Goal: Information Seeking & Learning: Learn about a topic

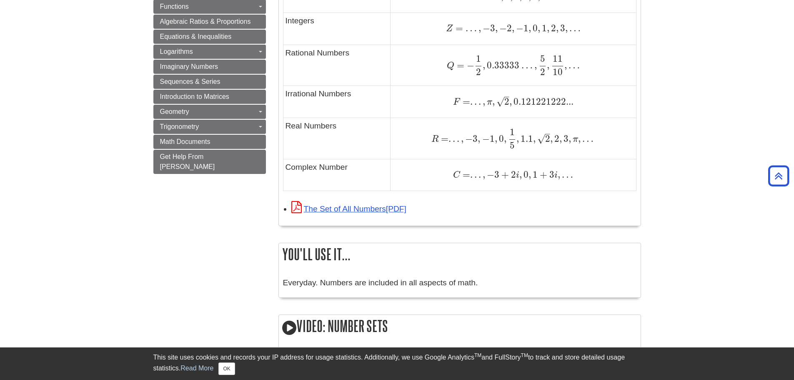
scroll to position [625, 0]
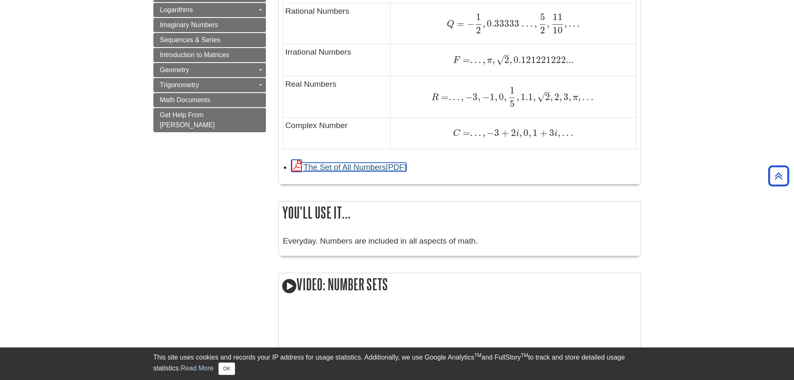
click at [346, 169] on link "The Set of All Numbers" at bounding box center [348, 167] width 115 height 9
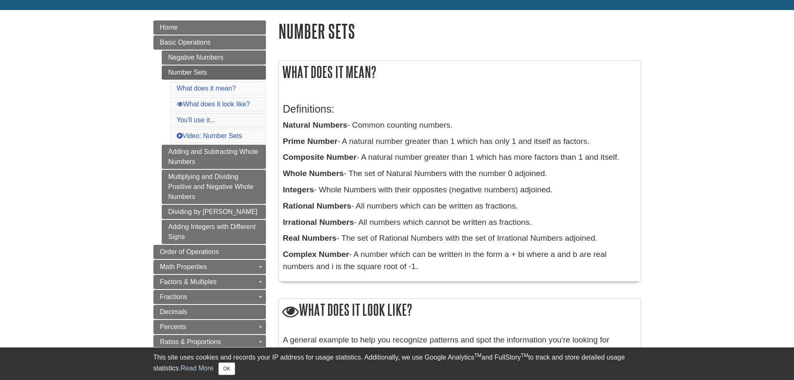
scroll to position [125, 0]
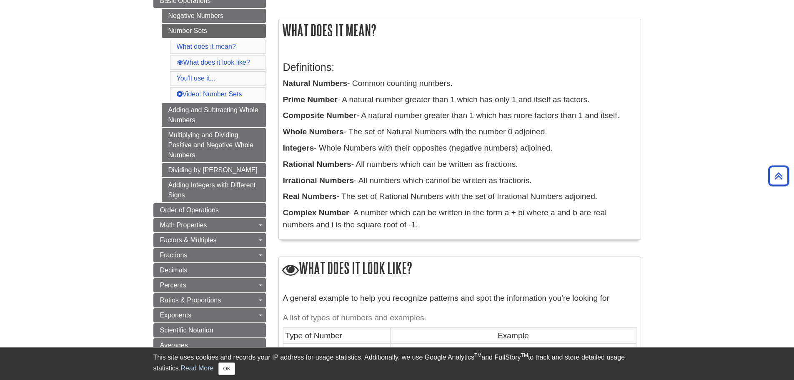
drag, startPoint x: 352, startPoint y: 85, endPoint x: 470, endPoint y: 86, distance: 118.0
click at [470, 86] on p "Natural Numbers - Common counting numbers." at bounding box center [459, 84] width 353 height 12
drag, startPoint x: 364, startPoint y: 115, endPoint x: 633, endPoint y: 118, distance: 269.3
click at [633, 118] on p "Composite Number - A natural number greater than 1 which has more factors than …" at bounding box center [459, 116] width 353 height 12
drag, startPoint x: 350, startPoint y: 130, endPoint x: 550, endPoint y: 132, distance: 199.7
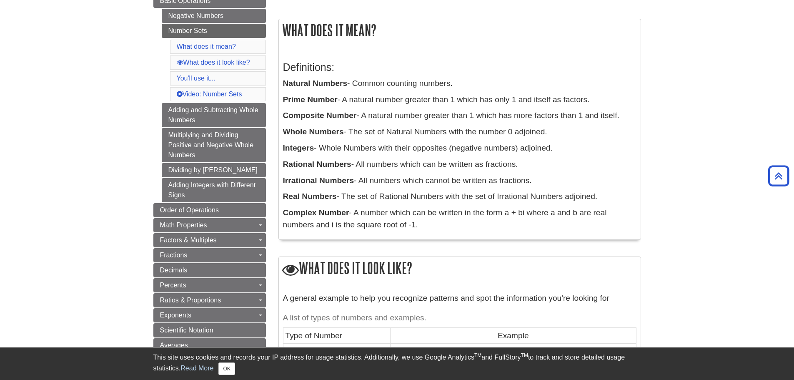
click at [550, 132] on p "Whole Numbers - The set of Natural Numbers with the number 0 adjoined." at bounding box center [459, 132] width 353 height 12
drag, startPoint x: 321, startPoint y: 146, endPoint x: 555, endPoint y: 143, distance: 233.9
click at [555, 143] on p "Integers - Whole Numbers with their opposites (negative numbers) adjoined." at bounding box center [459, 148] width 353 height 12
drag, startPoint x: 358, startPoint y: 163, endPoint x: 518, endPoint y: 158, distance: 159.3
click at [518, 158] on p "Rational Numbers - All numbers which can be written as fractions." at bounding box center [459, 164] width 353 height 12
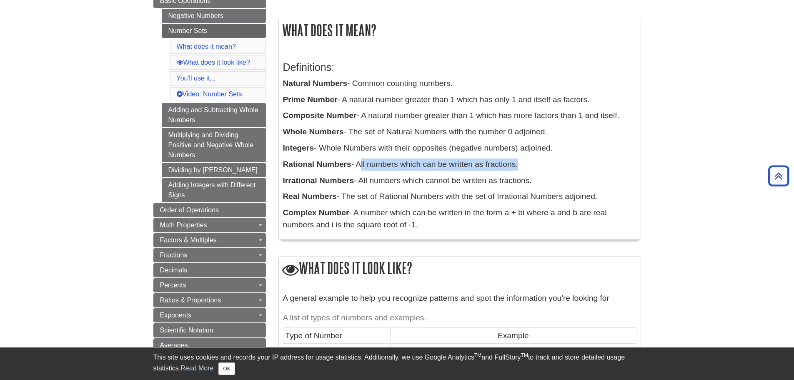
drag, startPoint x: 356, startPoint y: 180, endPoint x: 541, endPoint y: 177, distance: 185.1
click at [541, 177] on p "Irrational Numbers - All numbers which cannot be written as fractions." at bounding box center [459, 181] width 353 height 12
drag, startPoint x: 346, startPoint y: 196, endPoint x: 605, endPoint y: 193, distance: 258.9
click at [605, 193] on p "Real Numbers - The set of Rational Numbers with the set of Irrational Numbers a…" at bounding box center [459, 196] width 353 height 12
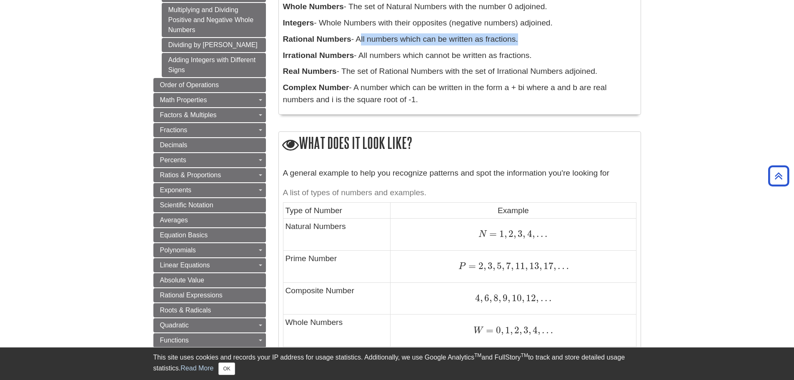
scroll to position [208, 0]
